Goal: Information Seeking & Learning: Learn about a topic

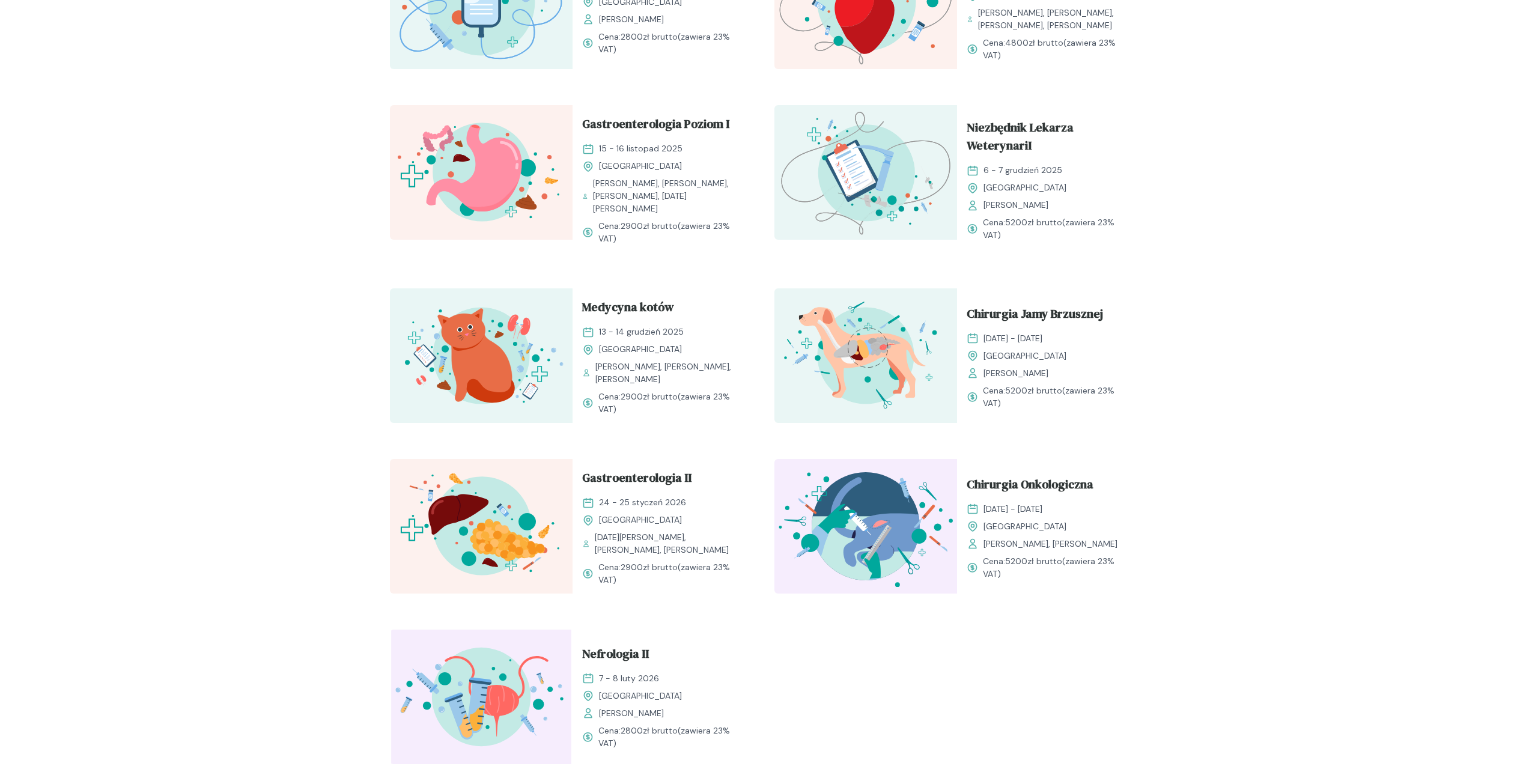
scroll to position [1081, 0]
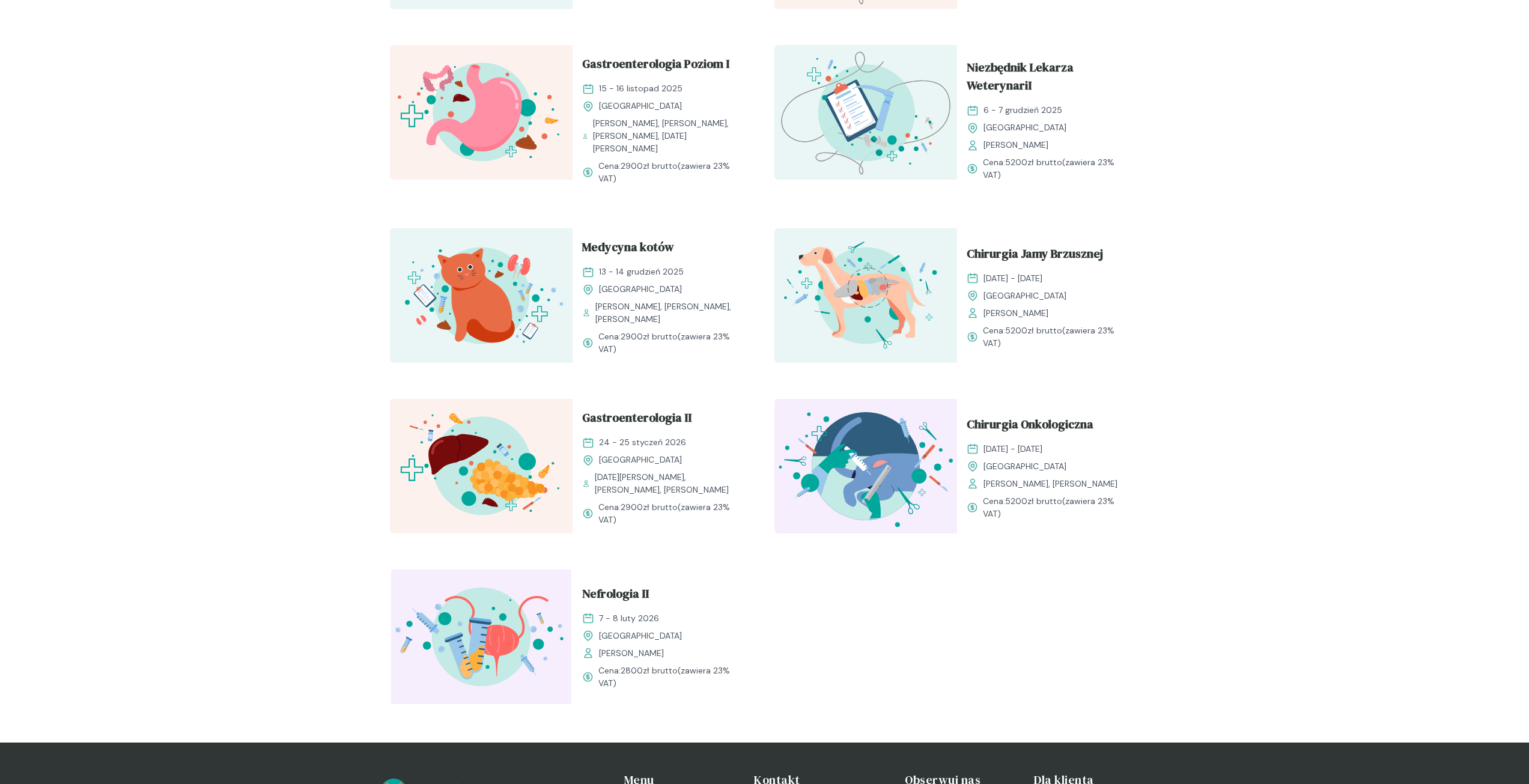
drag, startPoint x: 631, startPoint y: 511, endPoint x: 349, endPoint y: 416, distance: 297.6
click at [613, 409] on span "Gastroenterologia II" at bounding box center [637, 420] width 109 height 23
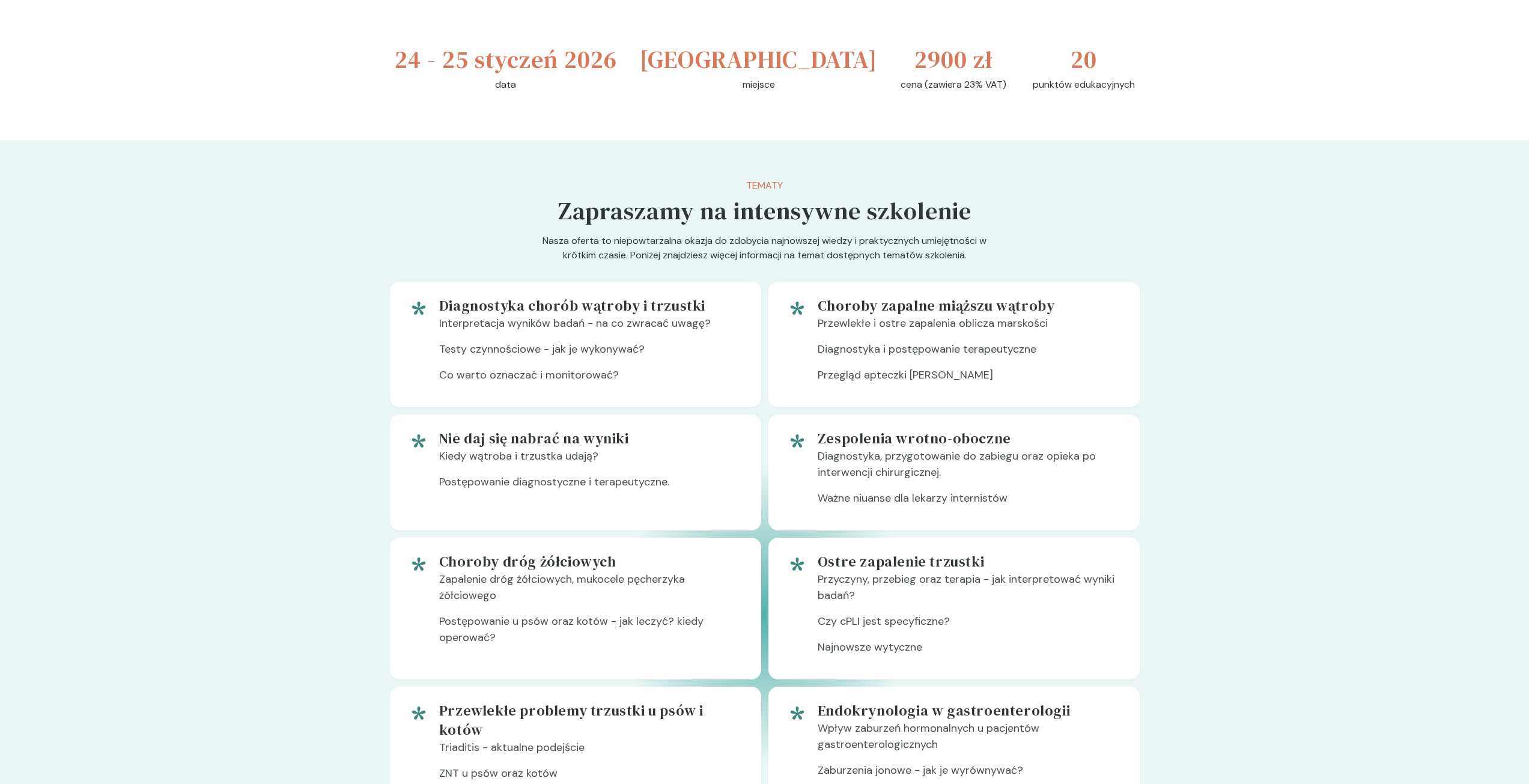
scroll to position [721, 0]
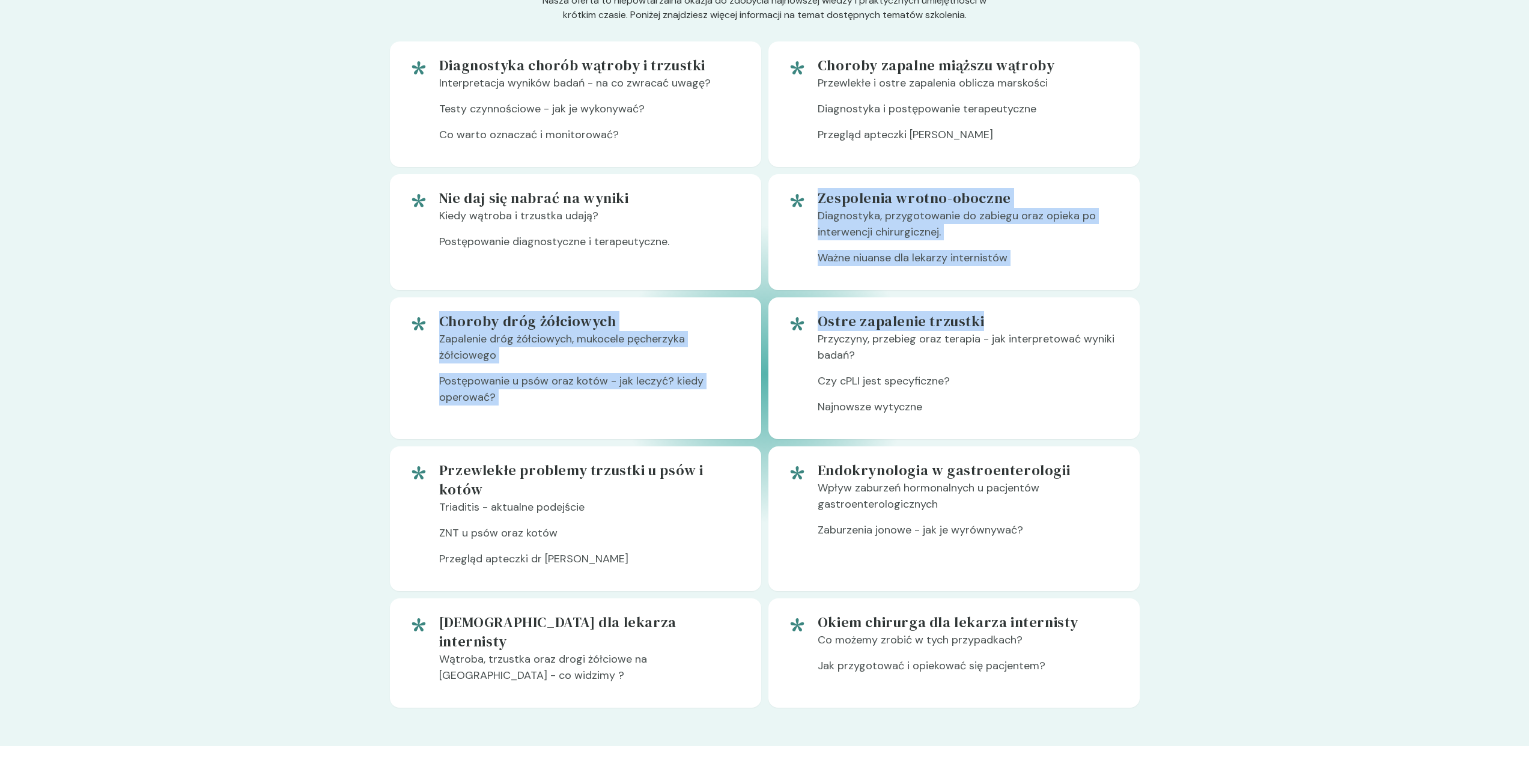
drag, startPoint x: 797, startPoint y: 208, endPoint x: 1068, endPoint y: 328, distance: 296.4
click at [1042, 298] on div "Diagnostyka chorób wątroby i trzustki Interpretacja wyników badań - na co zwrac…" at bounding box center [764, 374] width 749 height 666
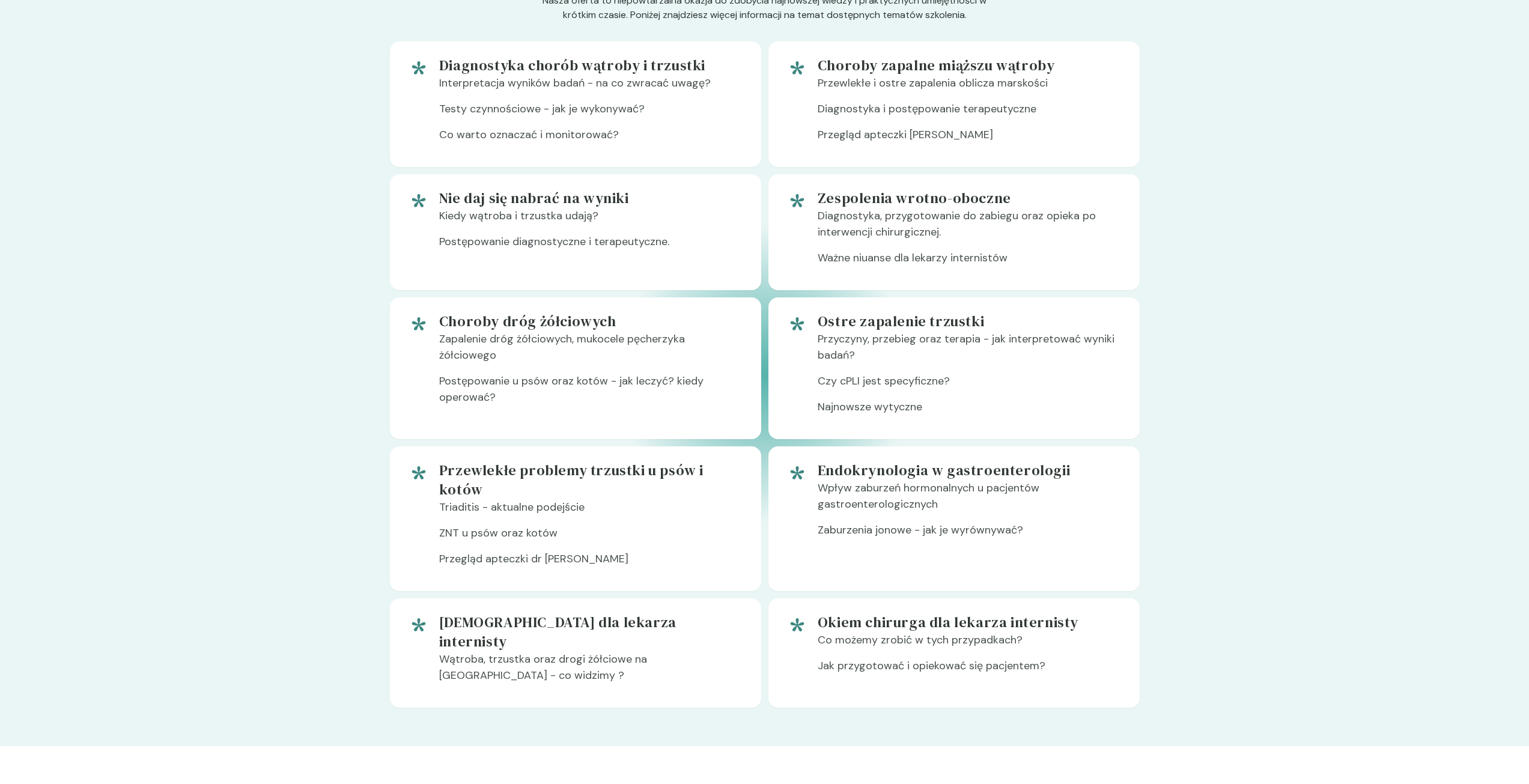
click at [1174, 374] on section "Tematy Zapraszamy na intensywne szkolenie Nasza oferta to niepowtarzalna okazja…" at bounding box center [764, 322] width 1529 height 846
click at [882, 536] on p "Zaburzenia jonowe - jak je wyrównywać?" at bounding box center [969, 534] width 303 height 25
drag, startPoint x: 882, startPoint y: 536, endPoint x: 885, endPoint y: 548, distance: 12.4
click at [882, 536] on p "Zaburzenia jonowe - jak je wyrównywać?" at bounding box center [969, 534] width 303 height 25
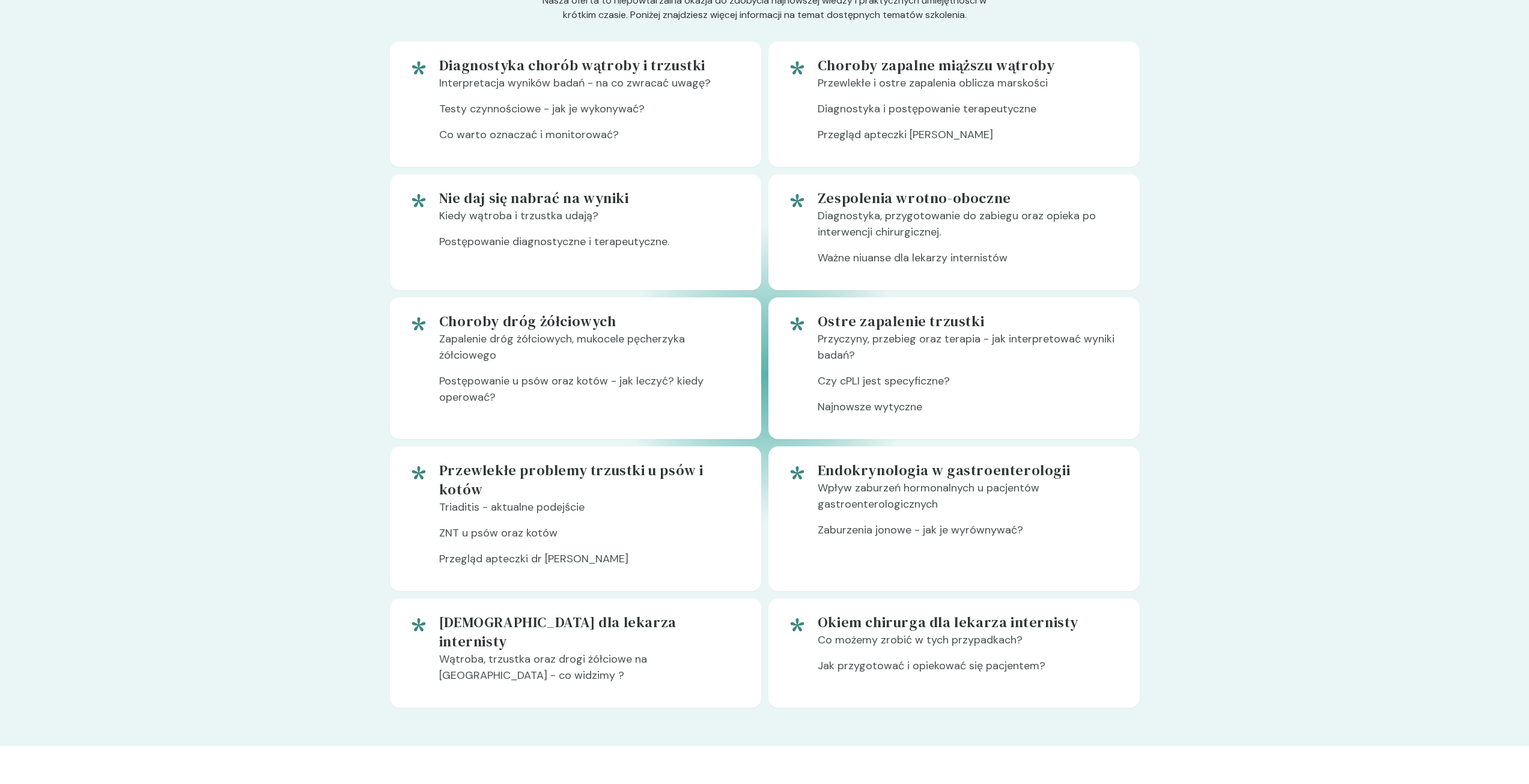
click at [922, 658] on p "Jak przygotować i opiekować się pacjentem?" at bounding box center [969, 670] width 303 height 25
click at [1205, 636] on section "Tematy Zapraszamy na intensywne szkolenie Nasza oferta to niepowtarzalna okazja…" at bounding box center [764, 322] width 1529 height 846
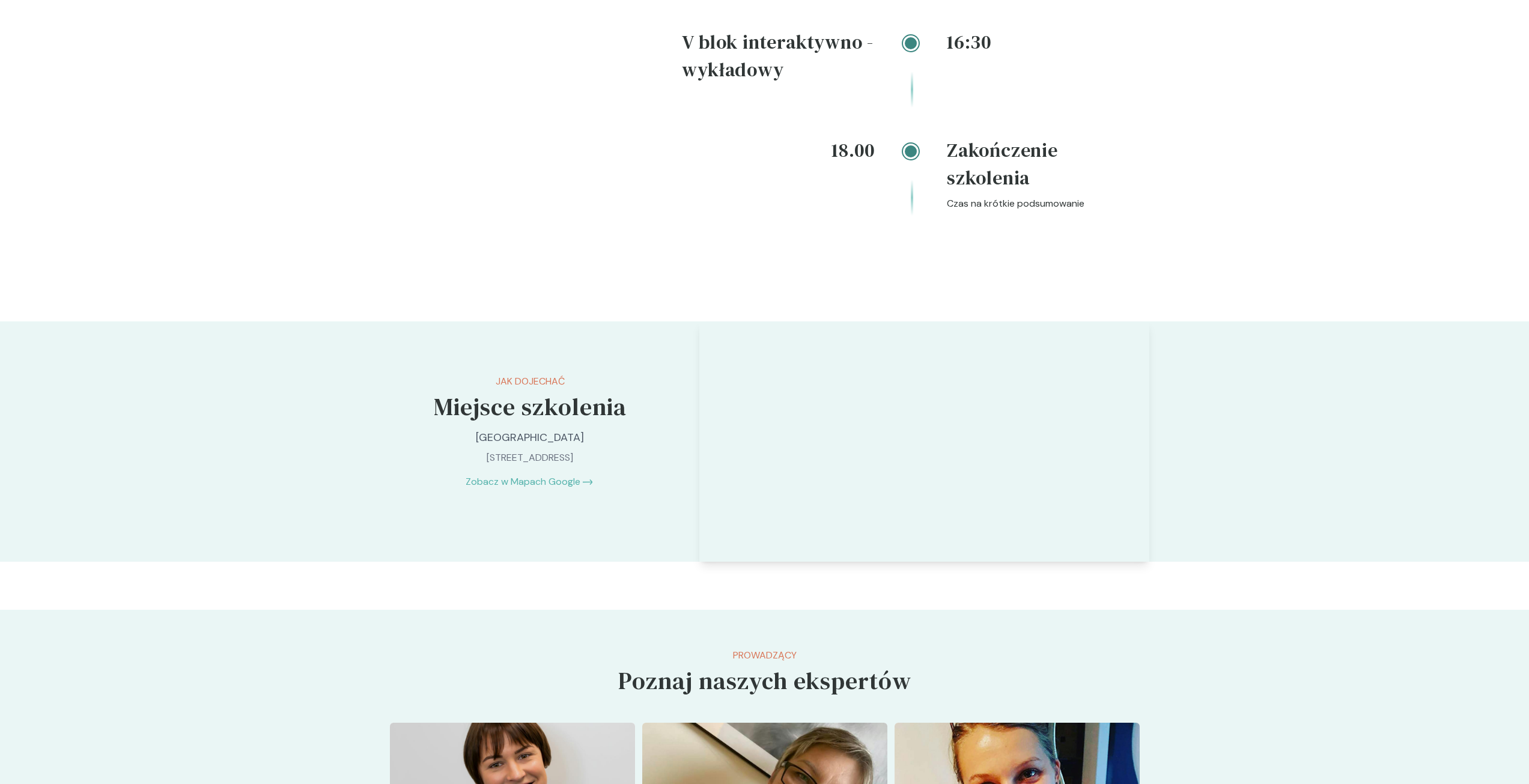
scroll to position [2282, 0]
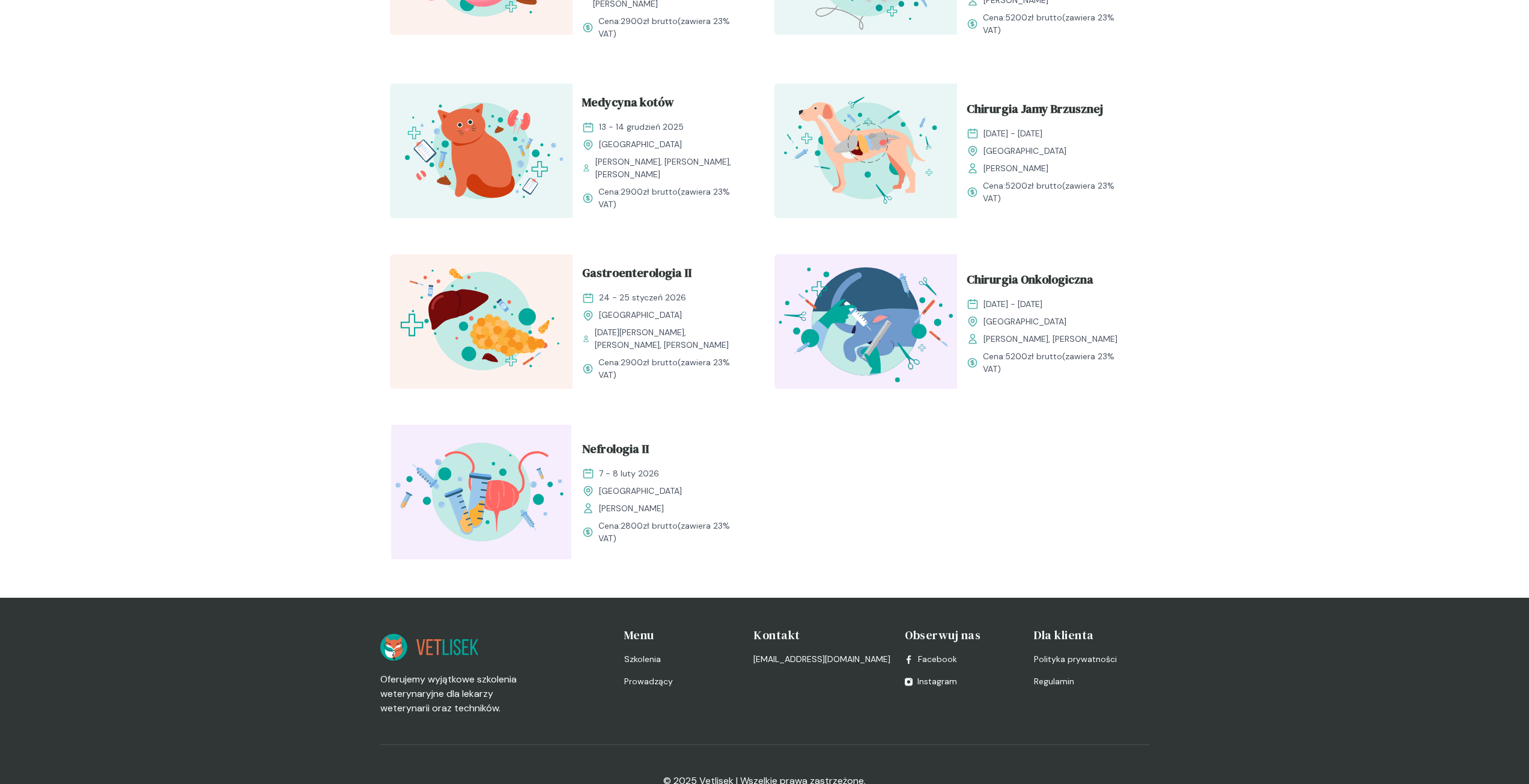
scroll to position [1252, 0]
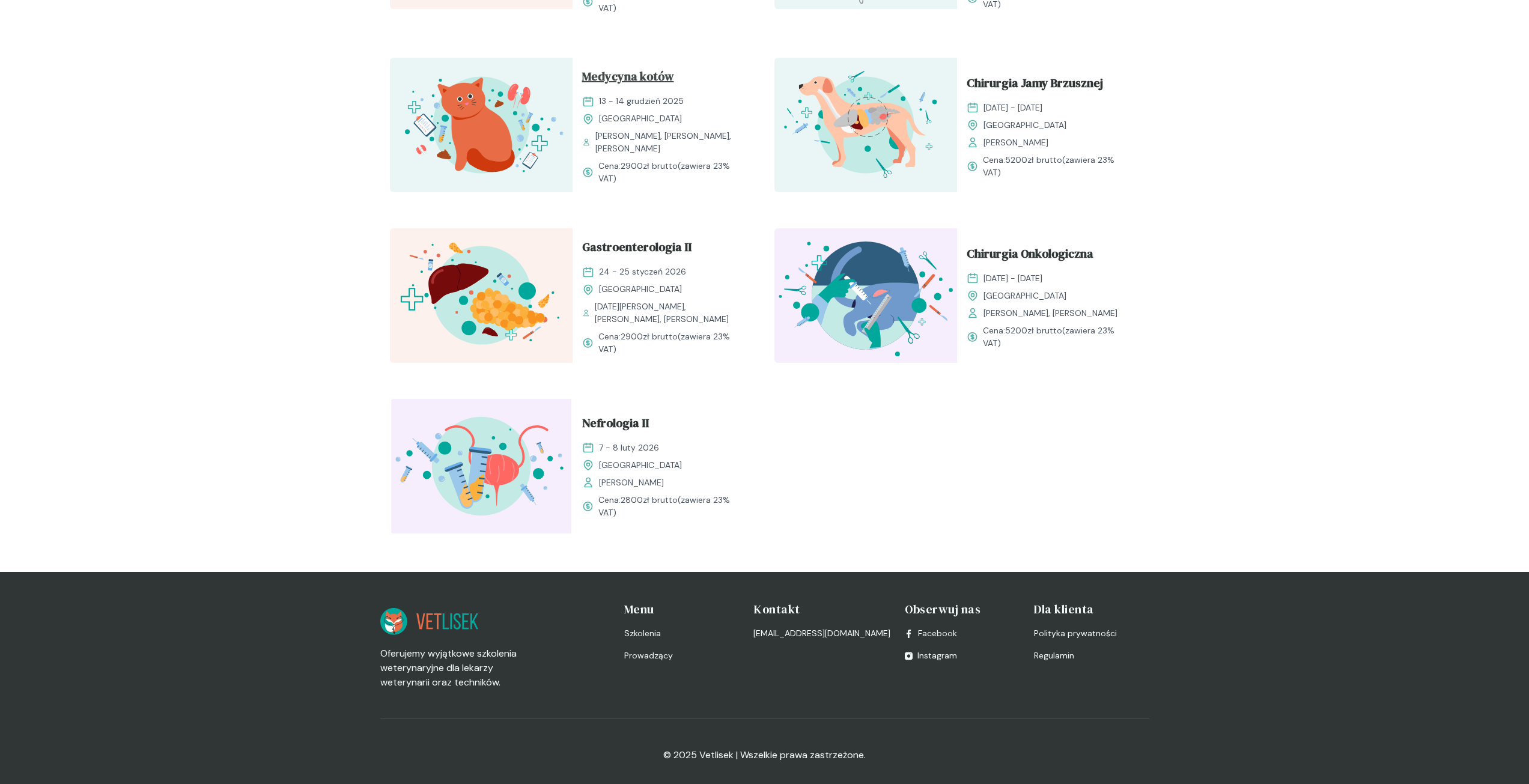
click at [625, 76] on span "Medycyna kotów" at bounding box center [628, 79] width 92 height 23
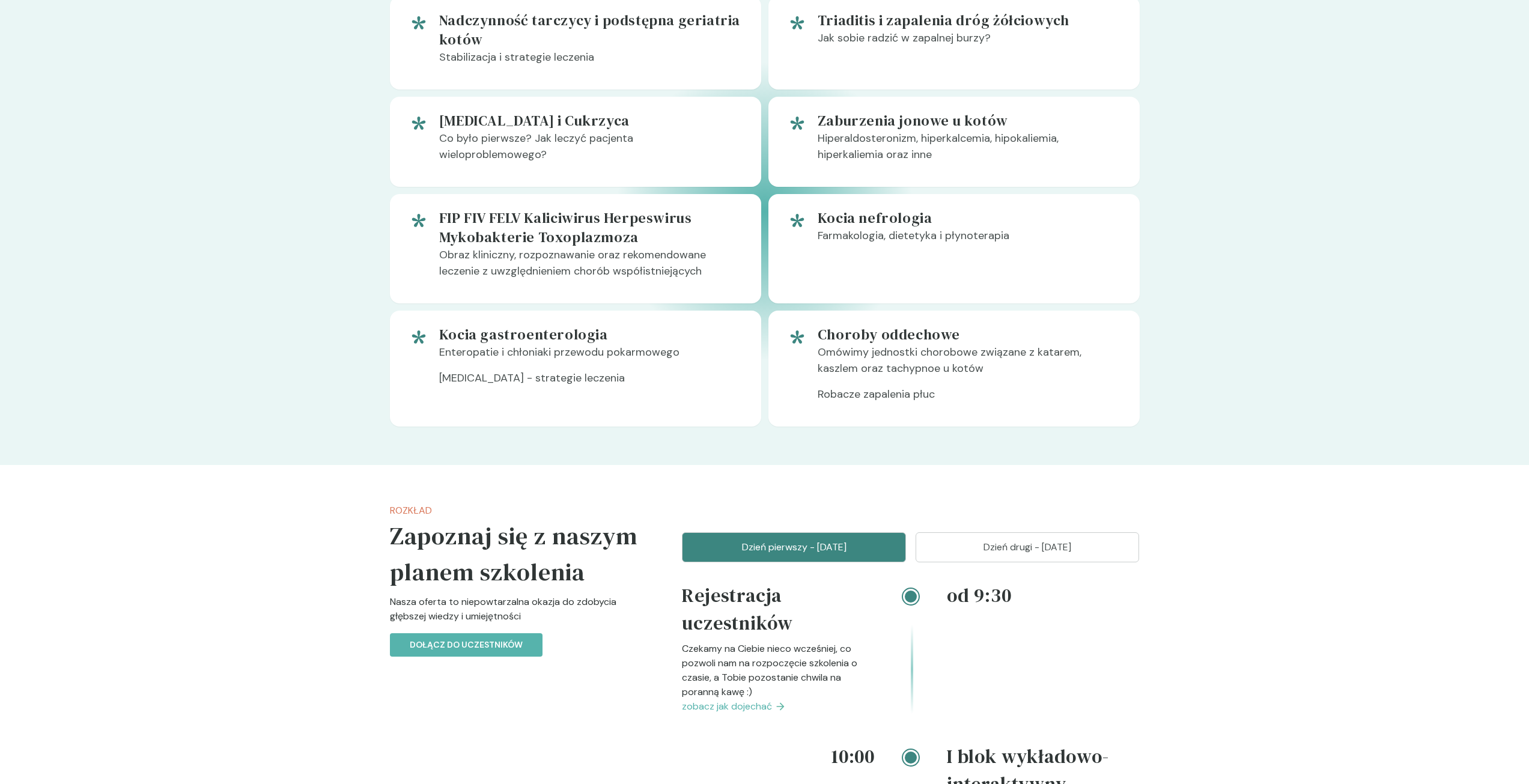
scroll to position [961, 0]
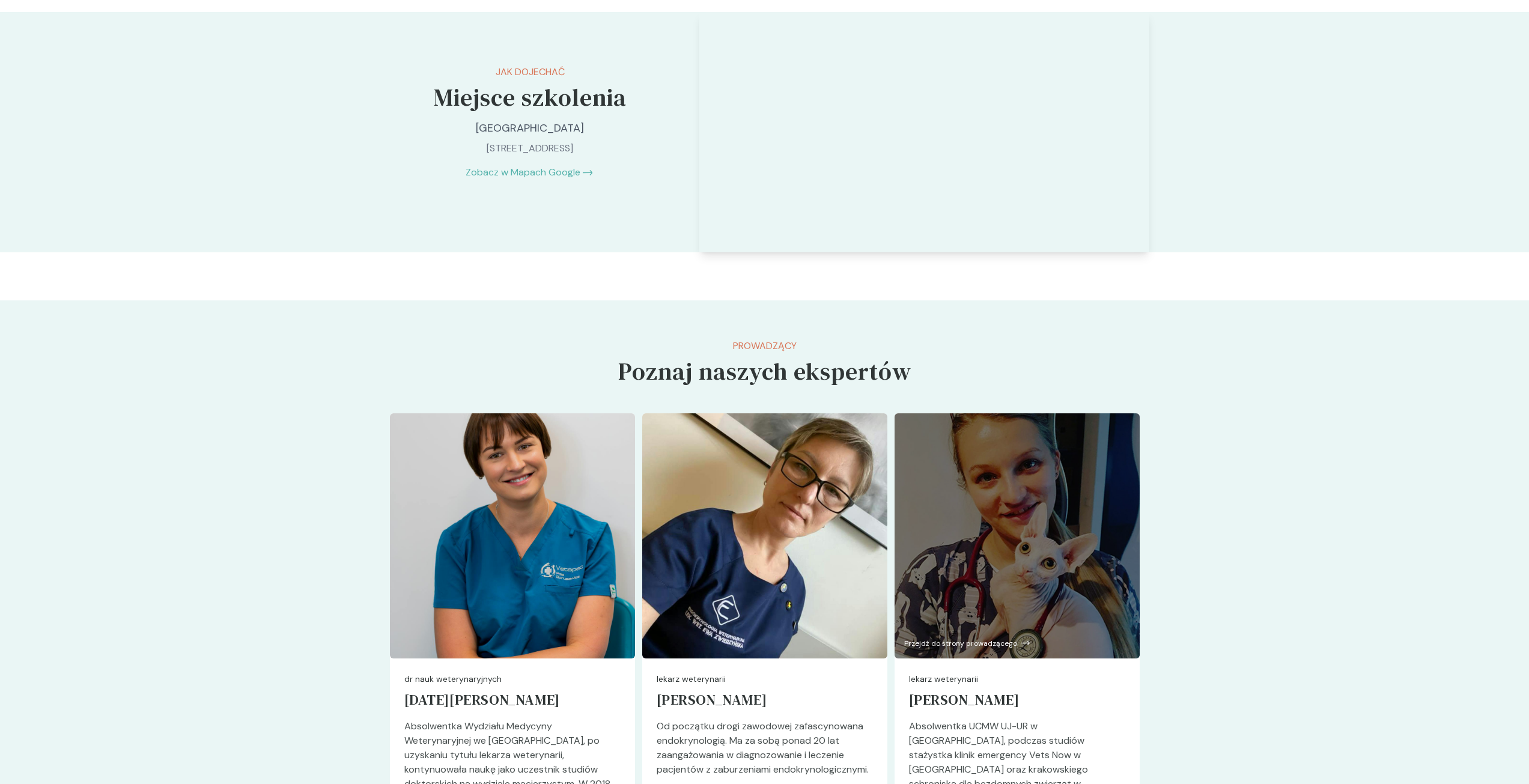
scroll to position [2943, 0]
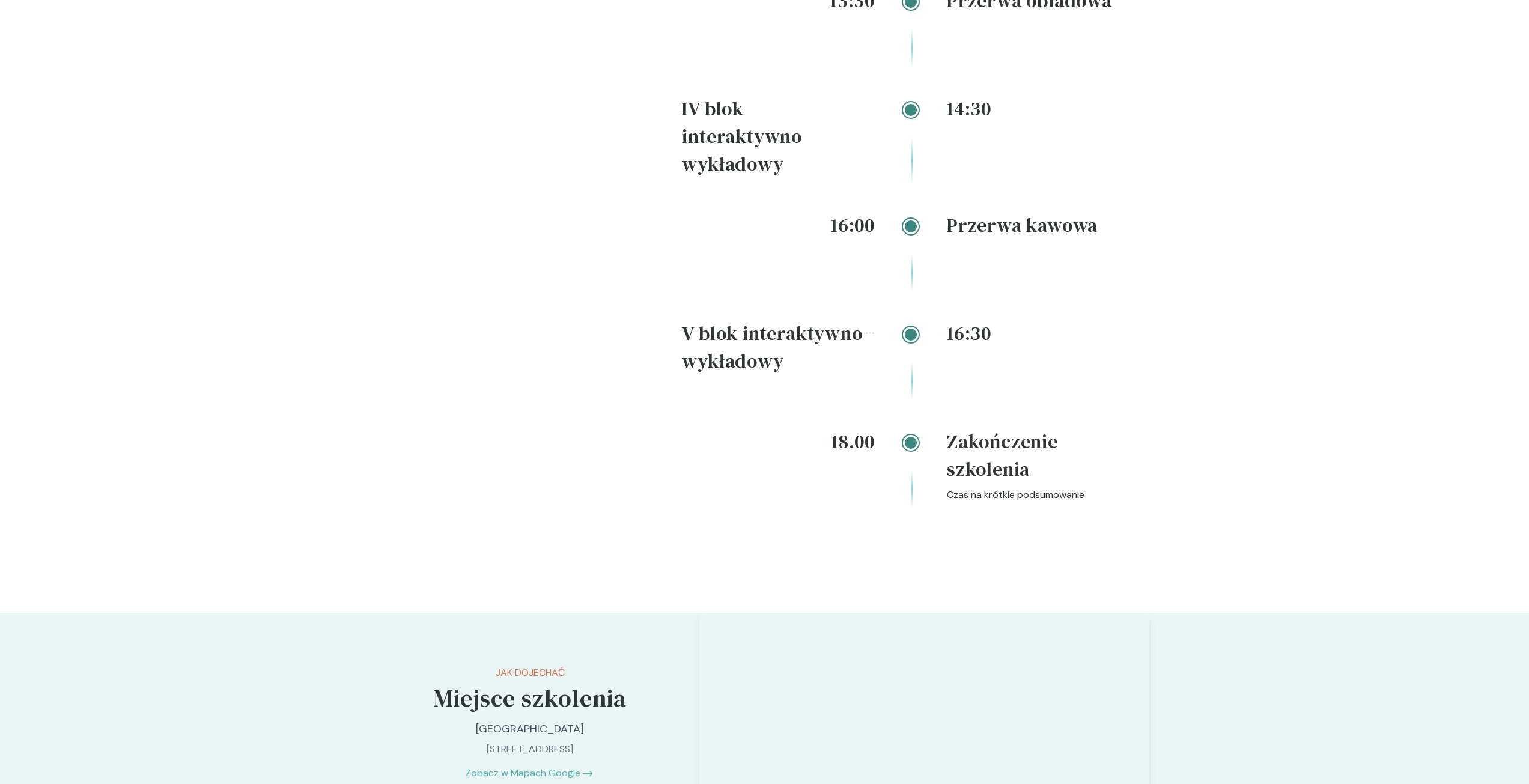
drag, startPoint x: 1449, startPoint y: 154, endPoint x: 1480, endPoint y: 57, distance: 101.8
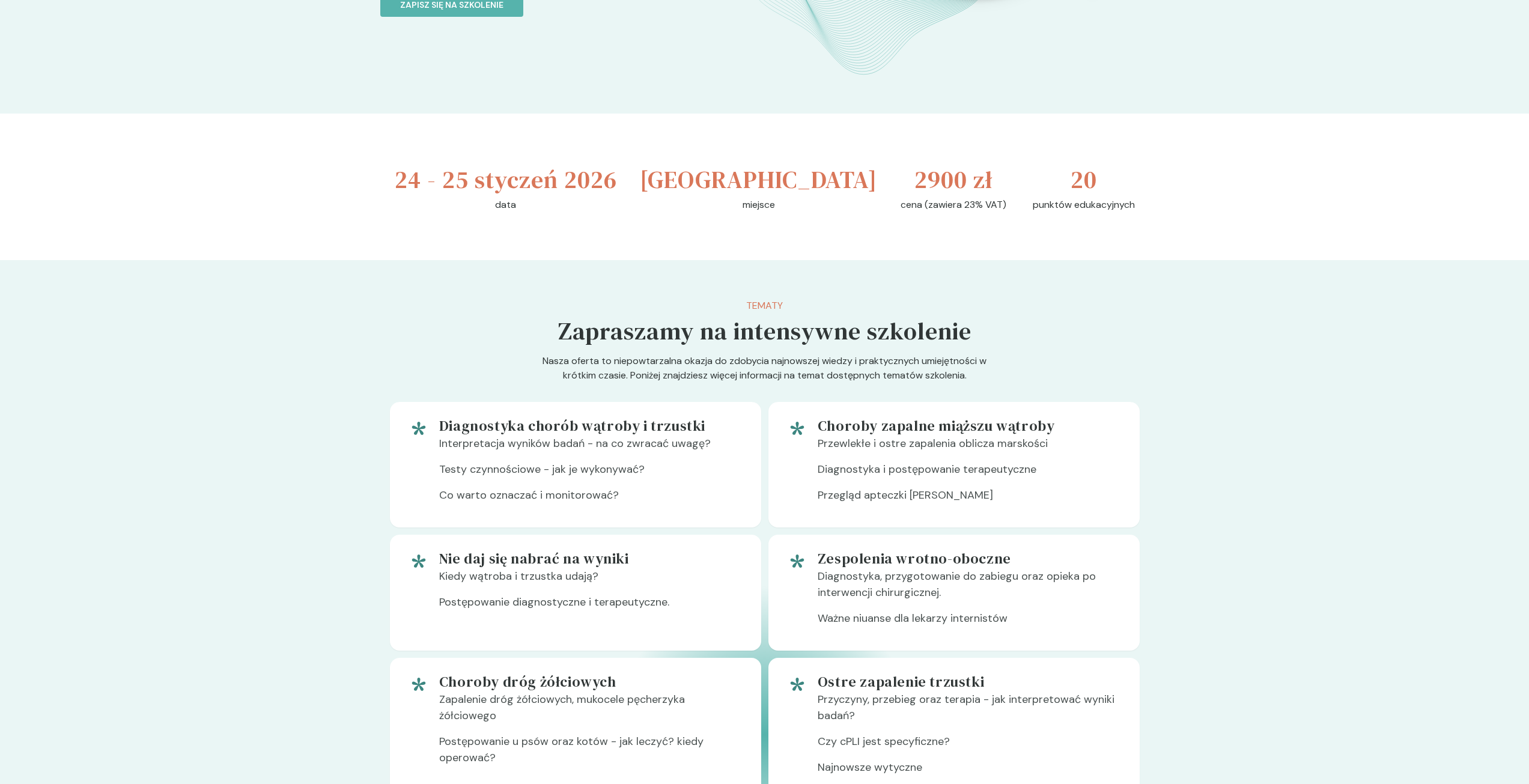
scroll to position [60, 0]
